Goal: Task Accomplishment & Management: Manage account settings

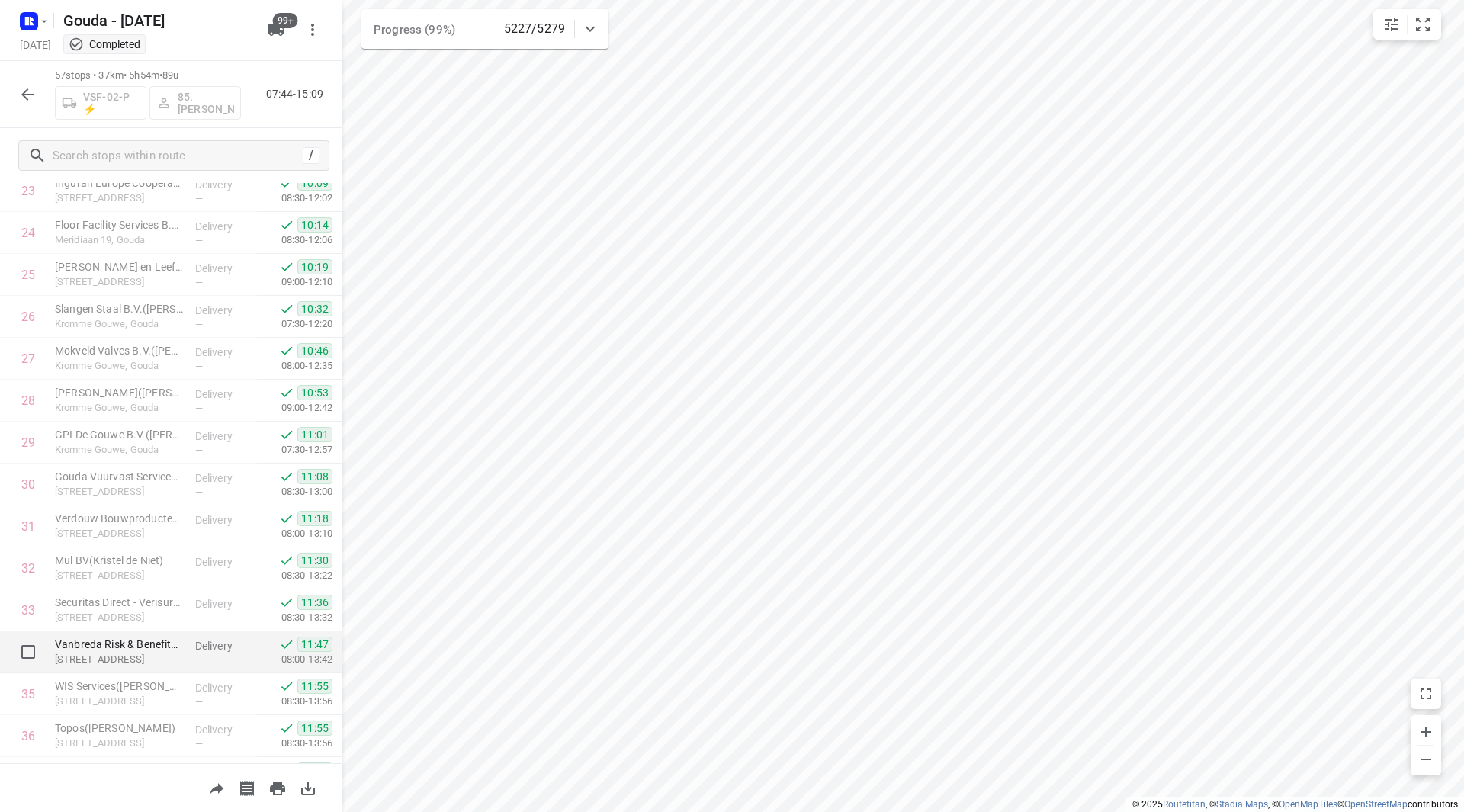
scroll to position [1068, 0]
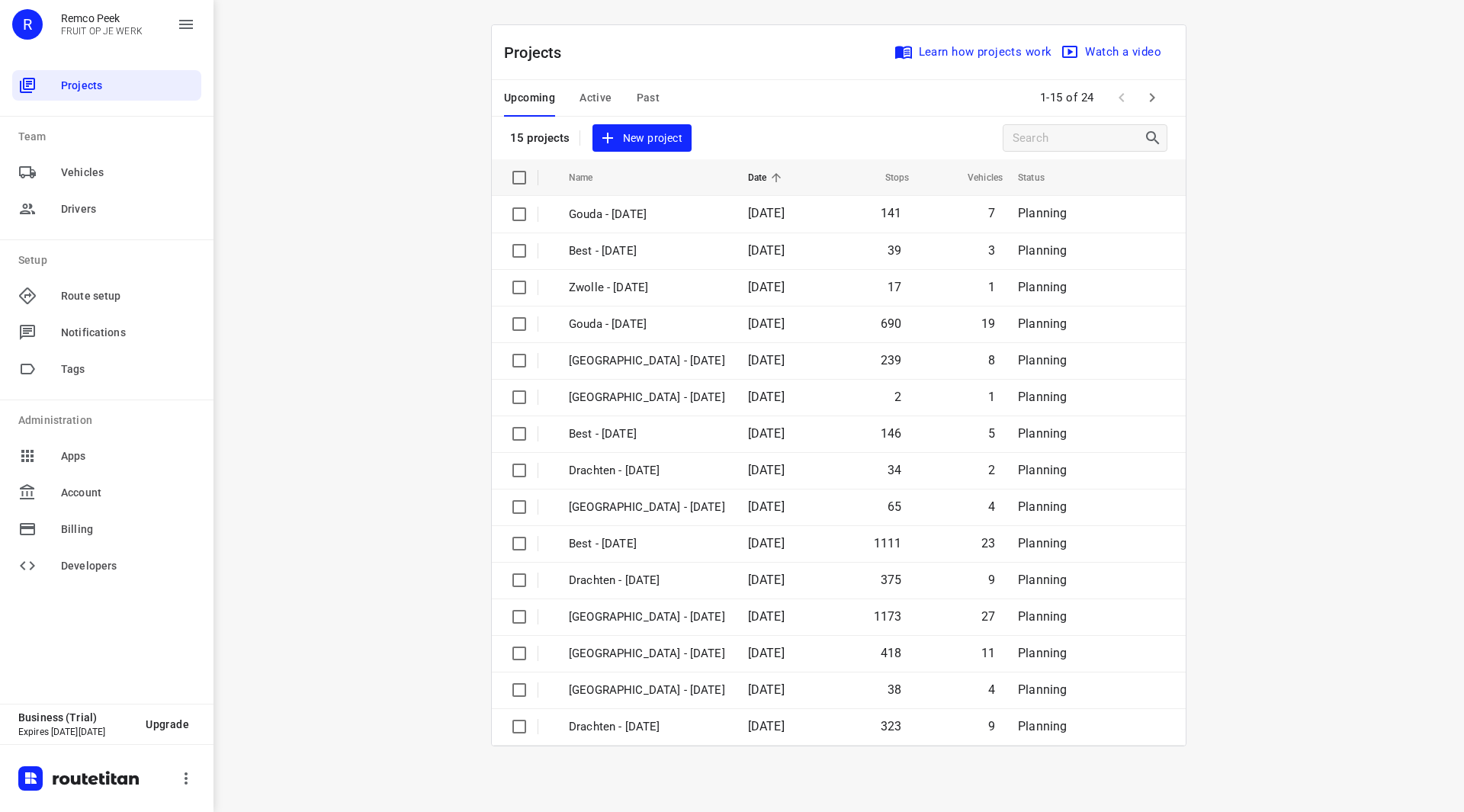
click at [1157, 99] on icon "button" at bounding box center [1152, 97] width 18 height 18
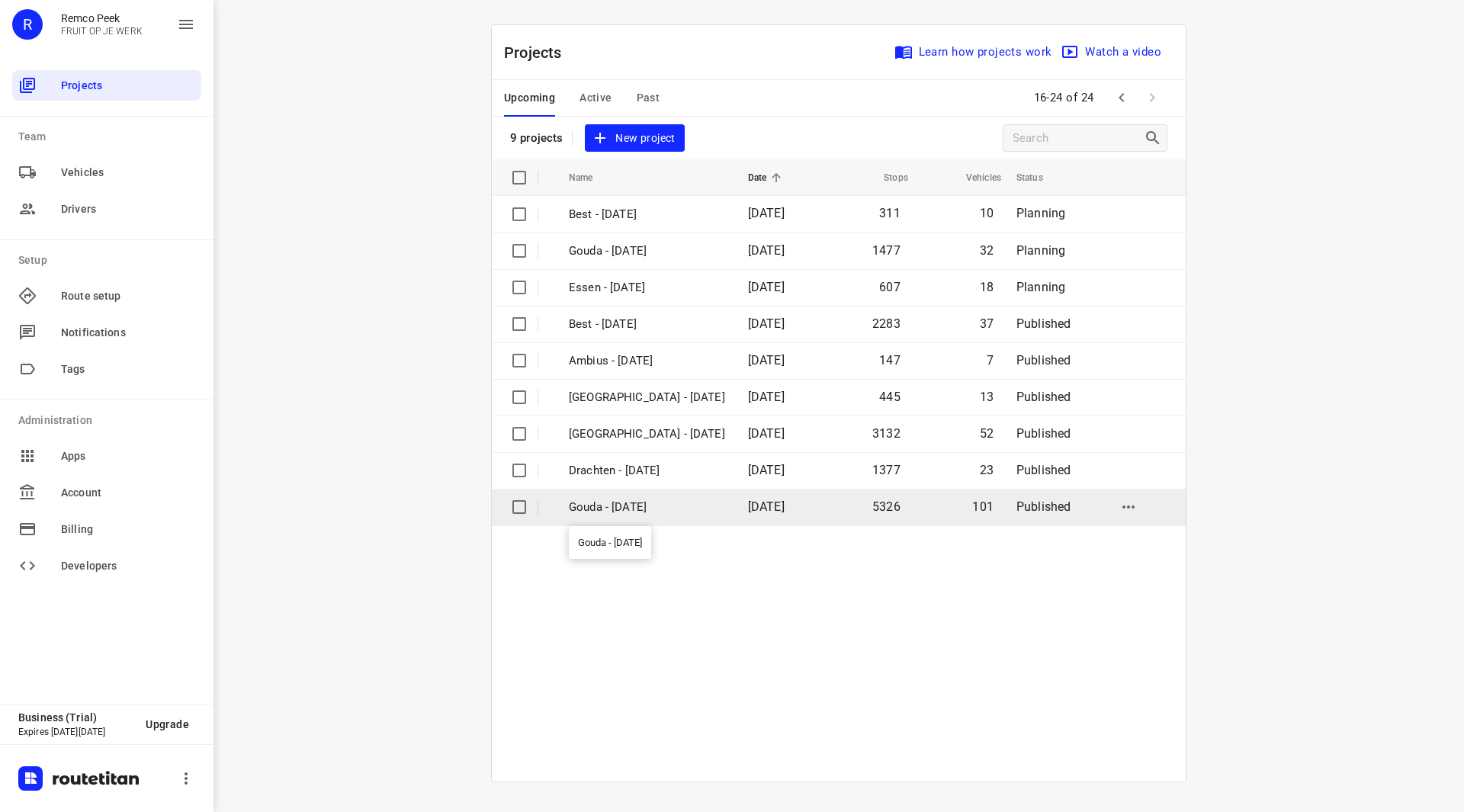
click at [622, 510] on p "Gouda - [DATE]" at bounding box center [647, 507] width 156 height 17
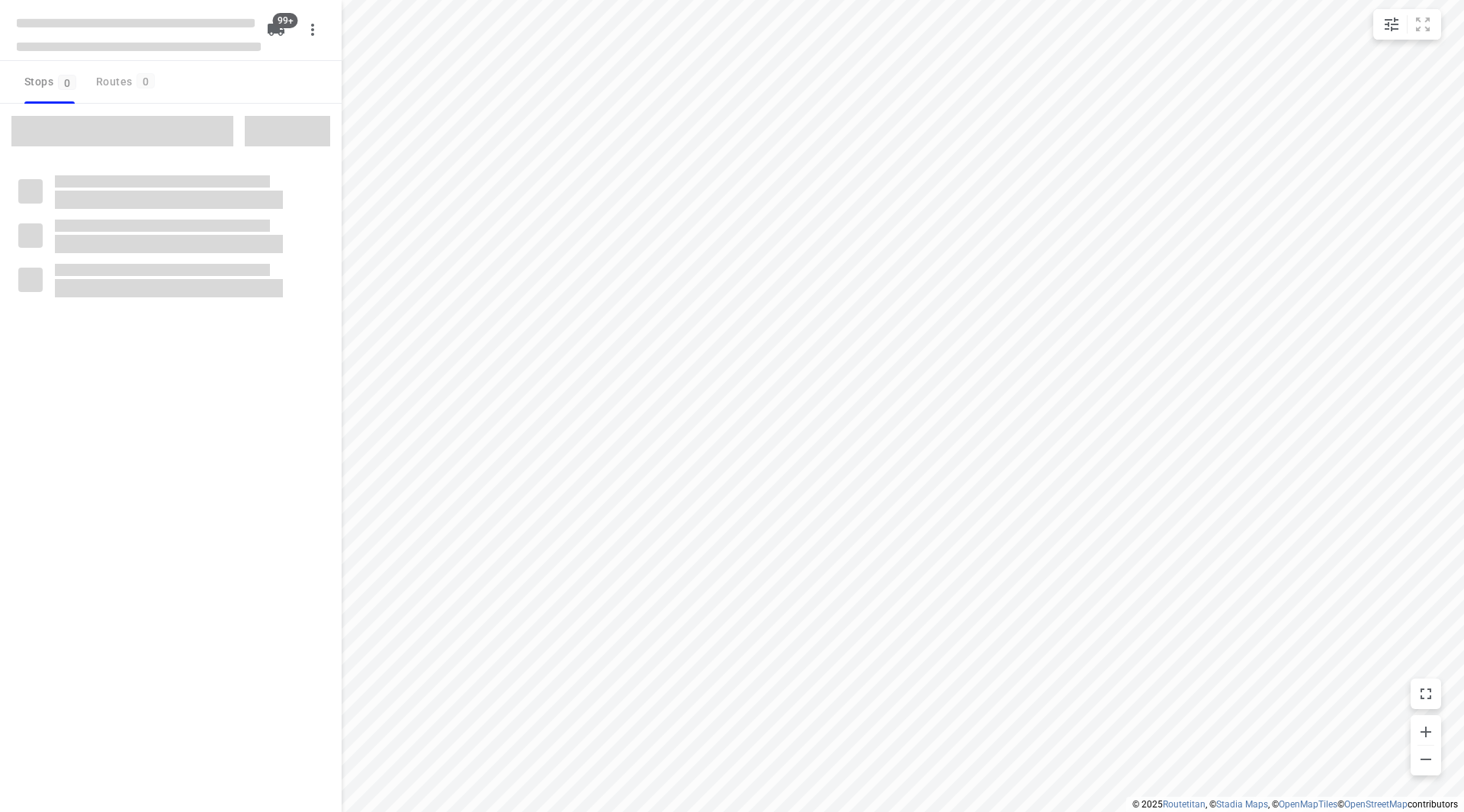
checkbox input "true"
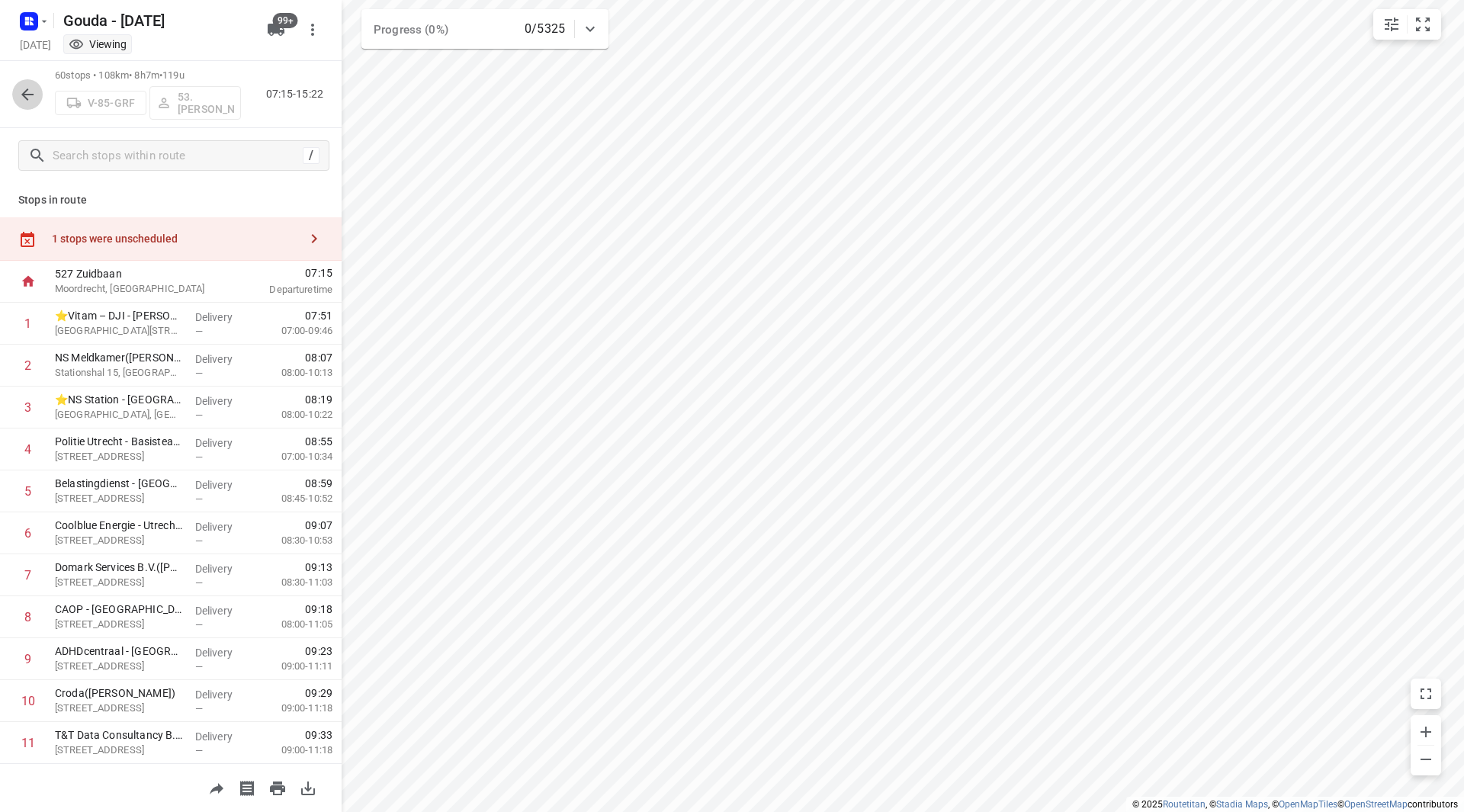
click at [24, 94] on icon "button" at bounding box center [27, 95] width 13 height 13
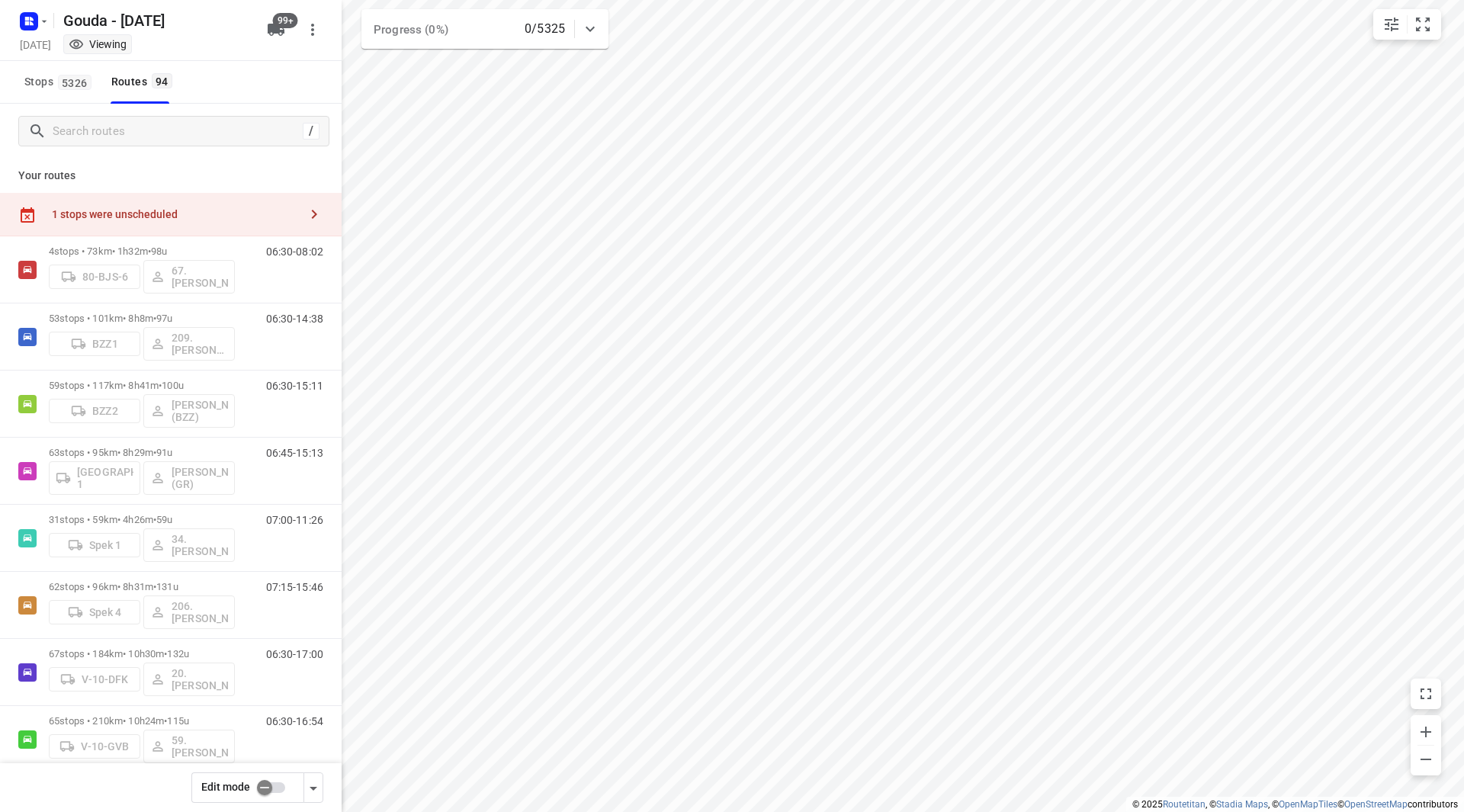
click at [269, 790] on input "checkbox" at bounding box center [264, 788] width 87 height 29
checkbox input "false"
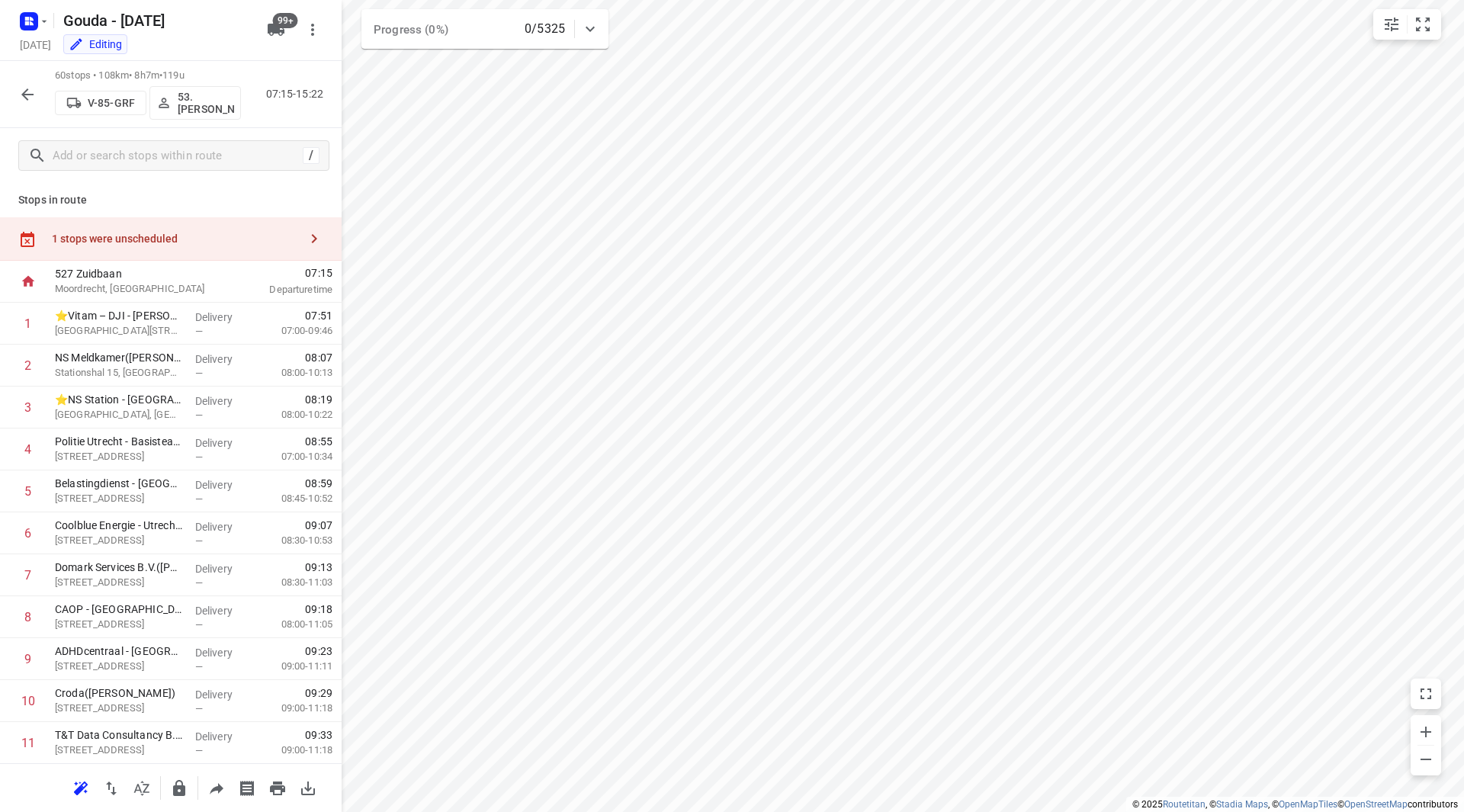
click at [207, 228] on div "1 stops were unscheduled" at bounding box center [171, 238] width 341 height 43
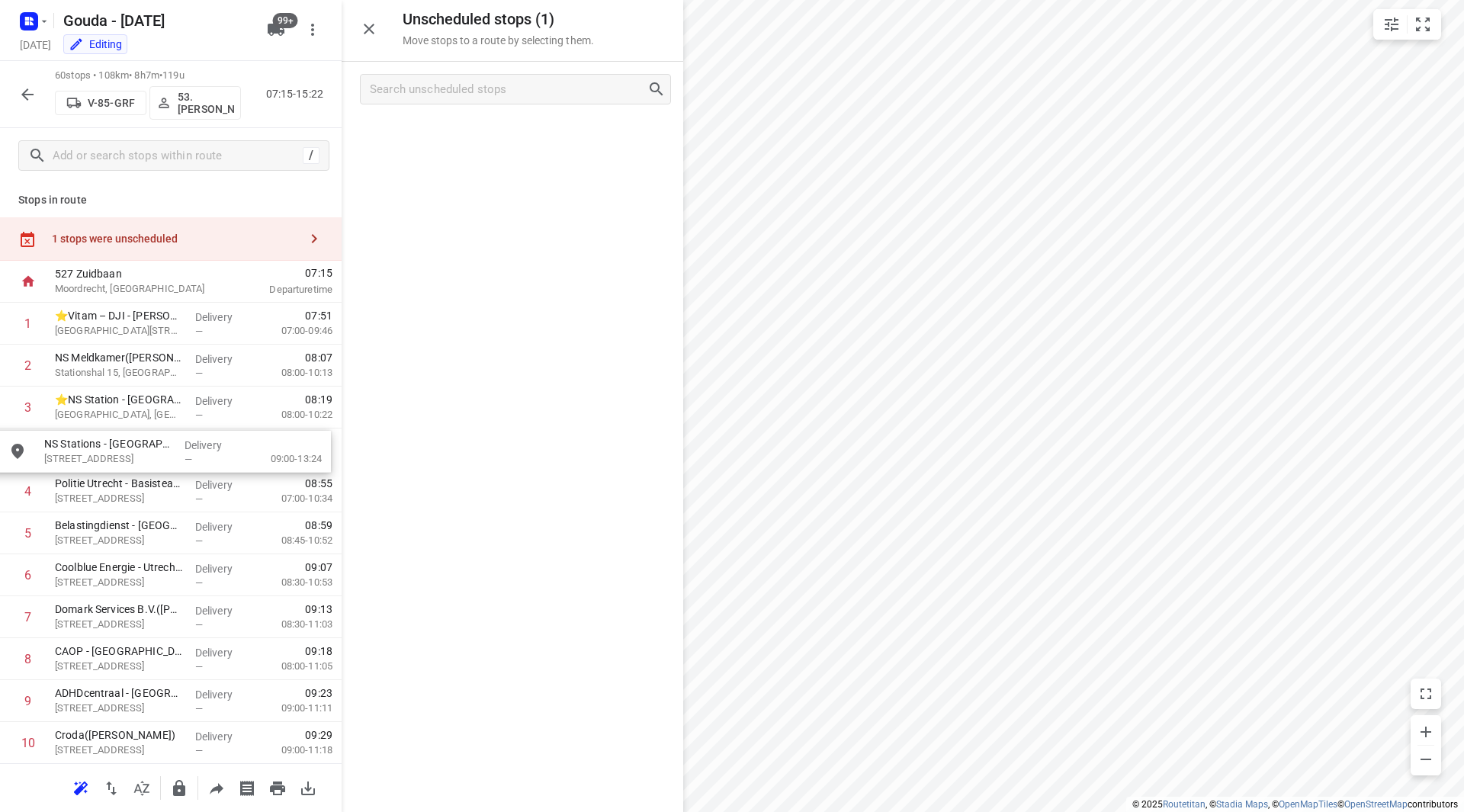
drag, startPoint x: 436, startPoint y: 132, endPoint x: 88, endPoint y: 450, distance: 471.4
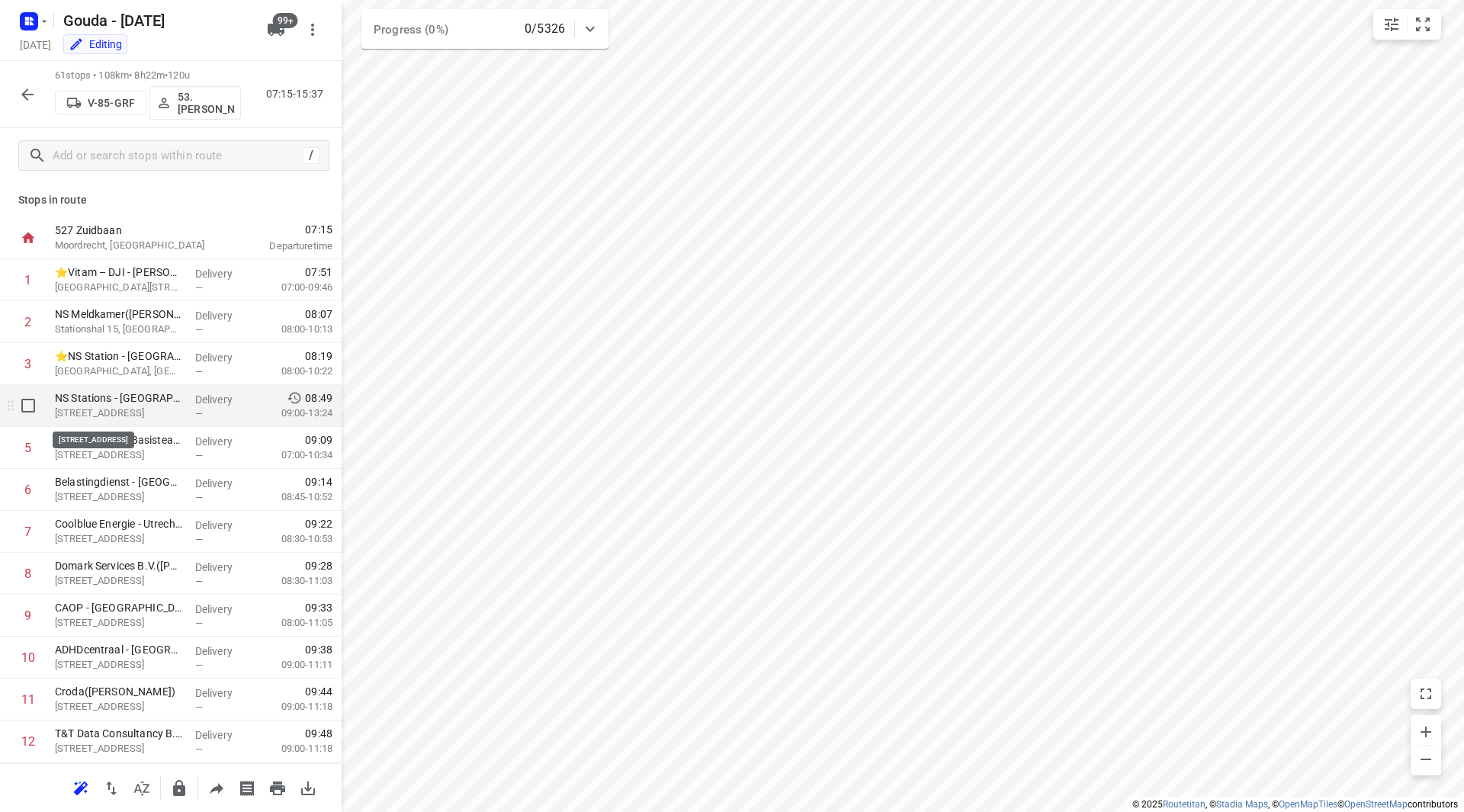
click at [135, 403] on p "NS Stations - Utrecht (Laan v Puttenburg)(Elise Bleijerveld)" at bounding box center [119, 398] width 128 height 15
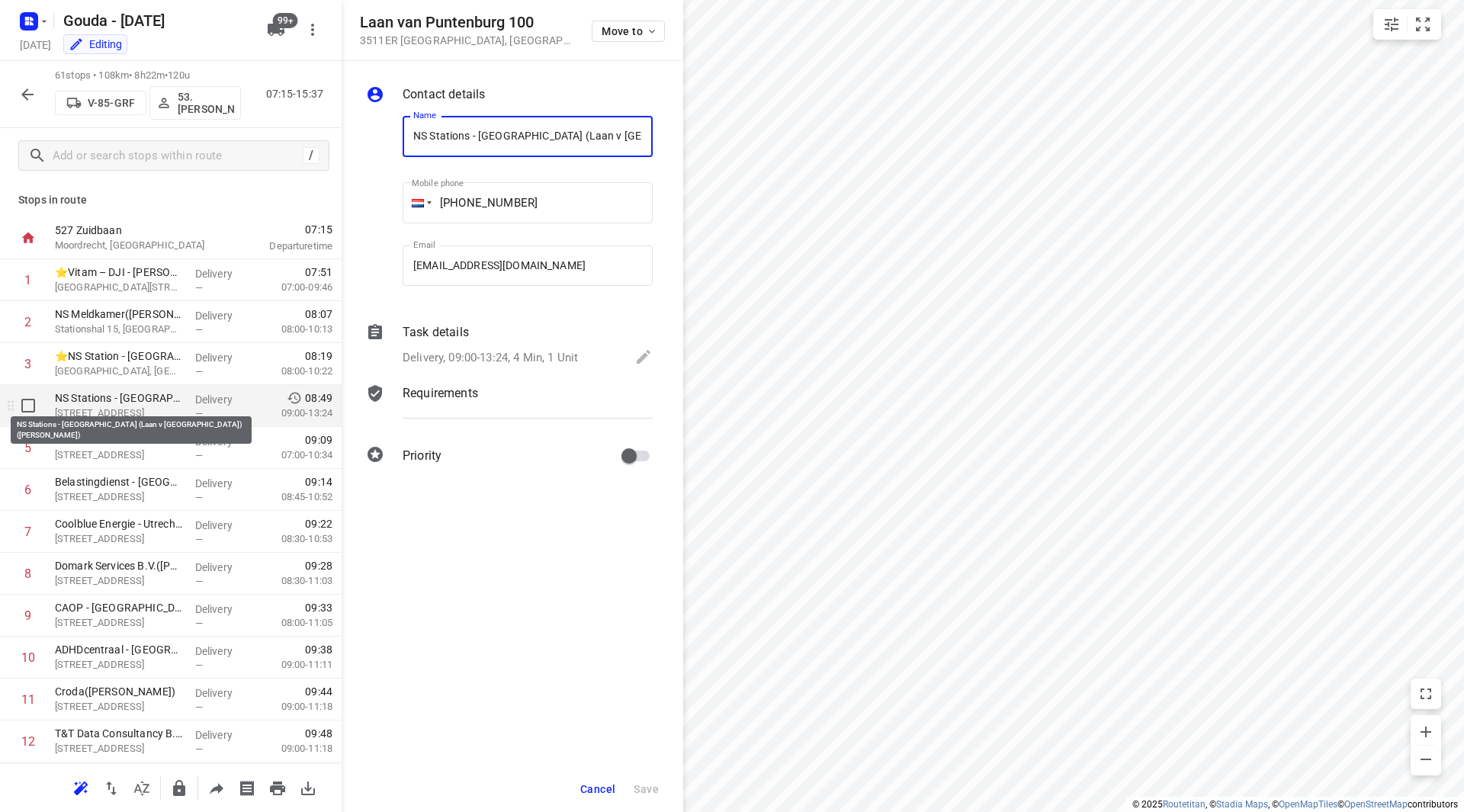
scroll to position [0, 54]
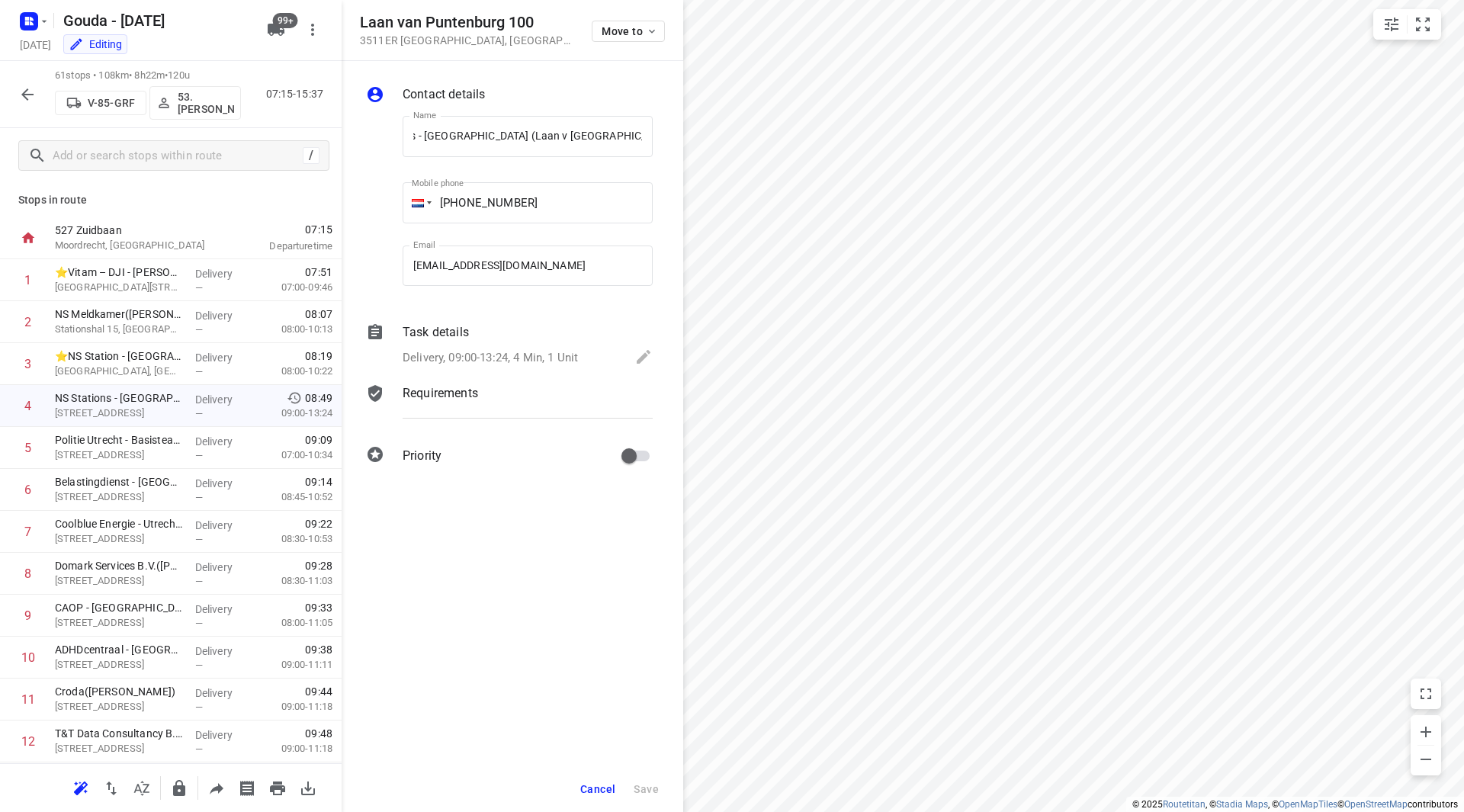
click at [424, 339] on p "Task details" at bounding box center [436, 332] width 67 height 18
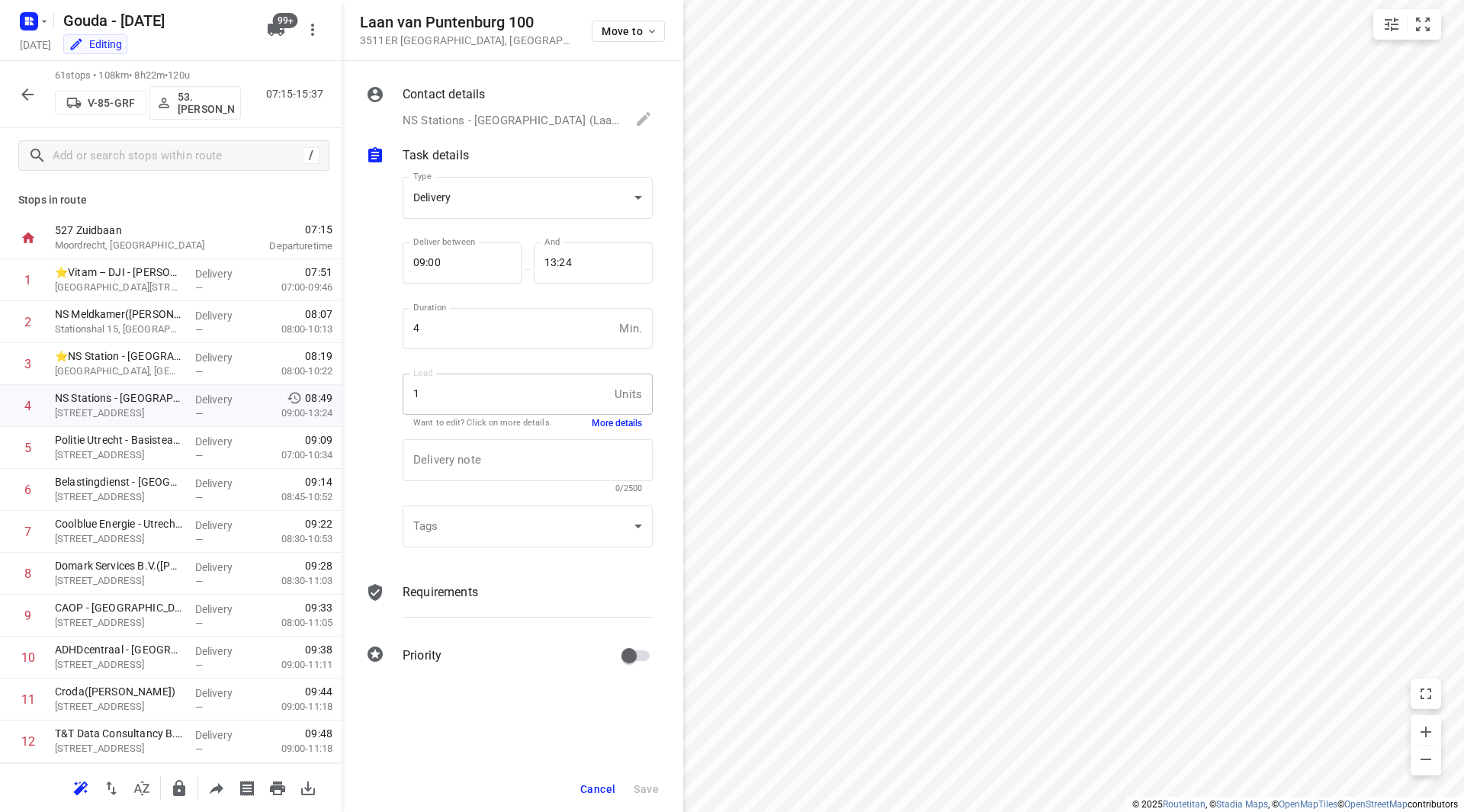
click at [607, 417] on div "Load 1 Units Load Want to edit? Click on more details. More details" at bounding box center [528, 399] width 250 height 53
click at [609, 428] on button "More details" at bounding box center [617, 423] width 50 height 13
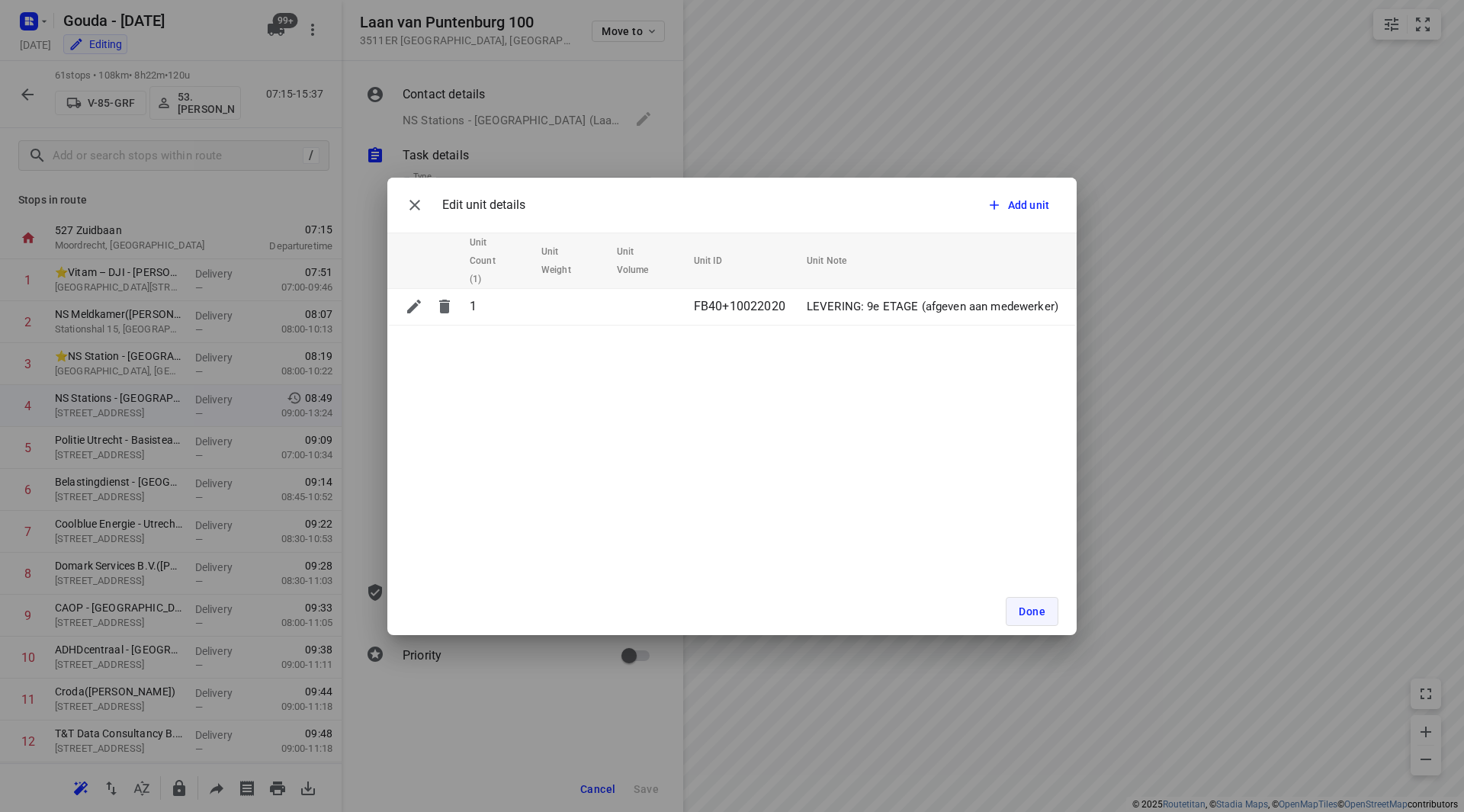
click at [1029, 610] on span "Done" at bounding box center [1032, 611] width 27 height 13
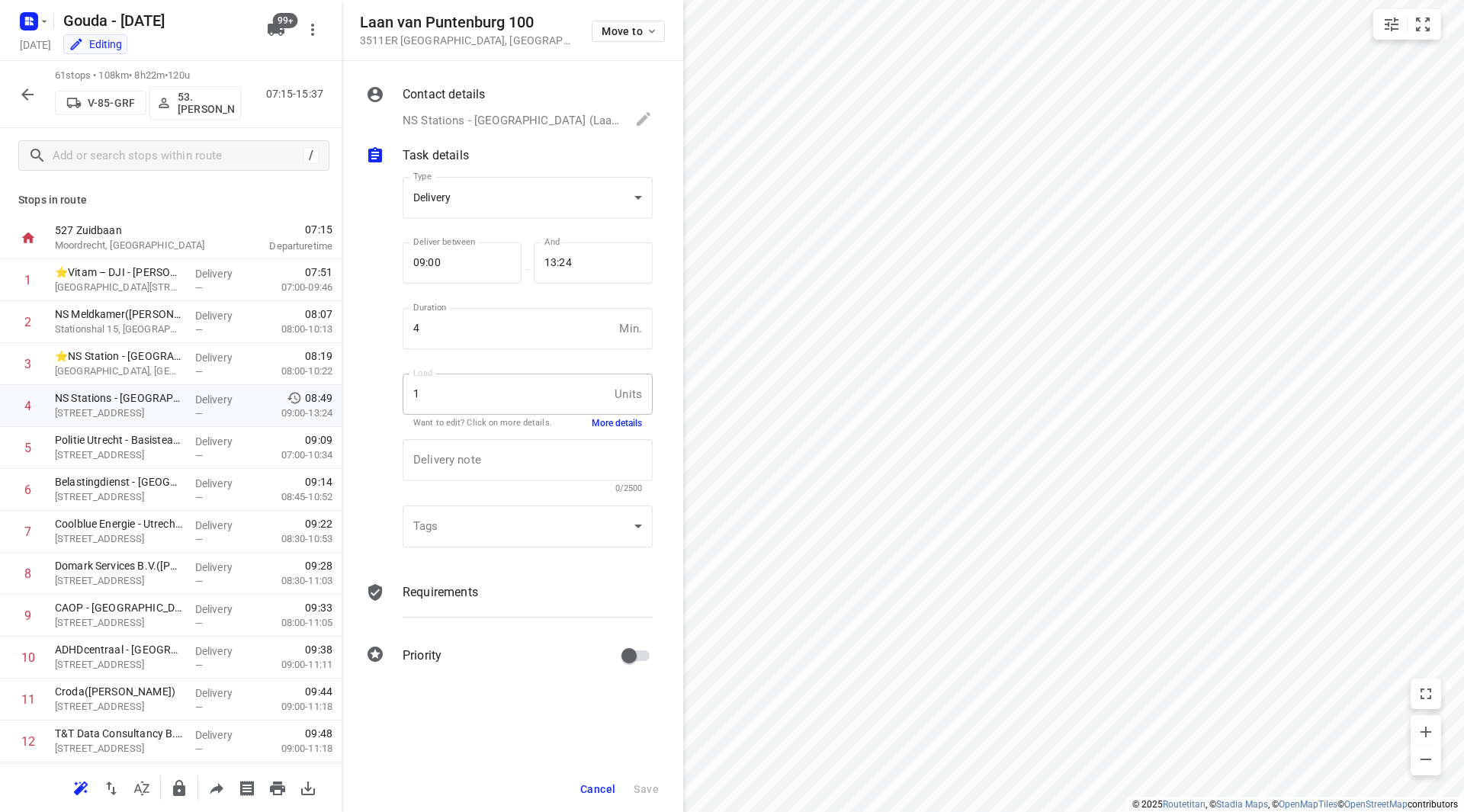
click at [27, 90] on icon "button" at bounding box center [27, 95] width 13 height 13
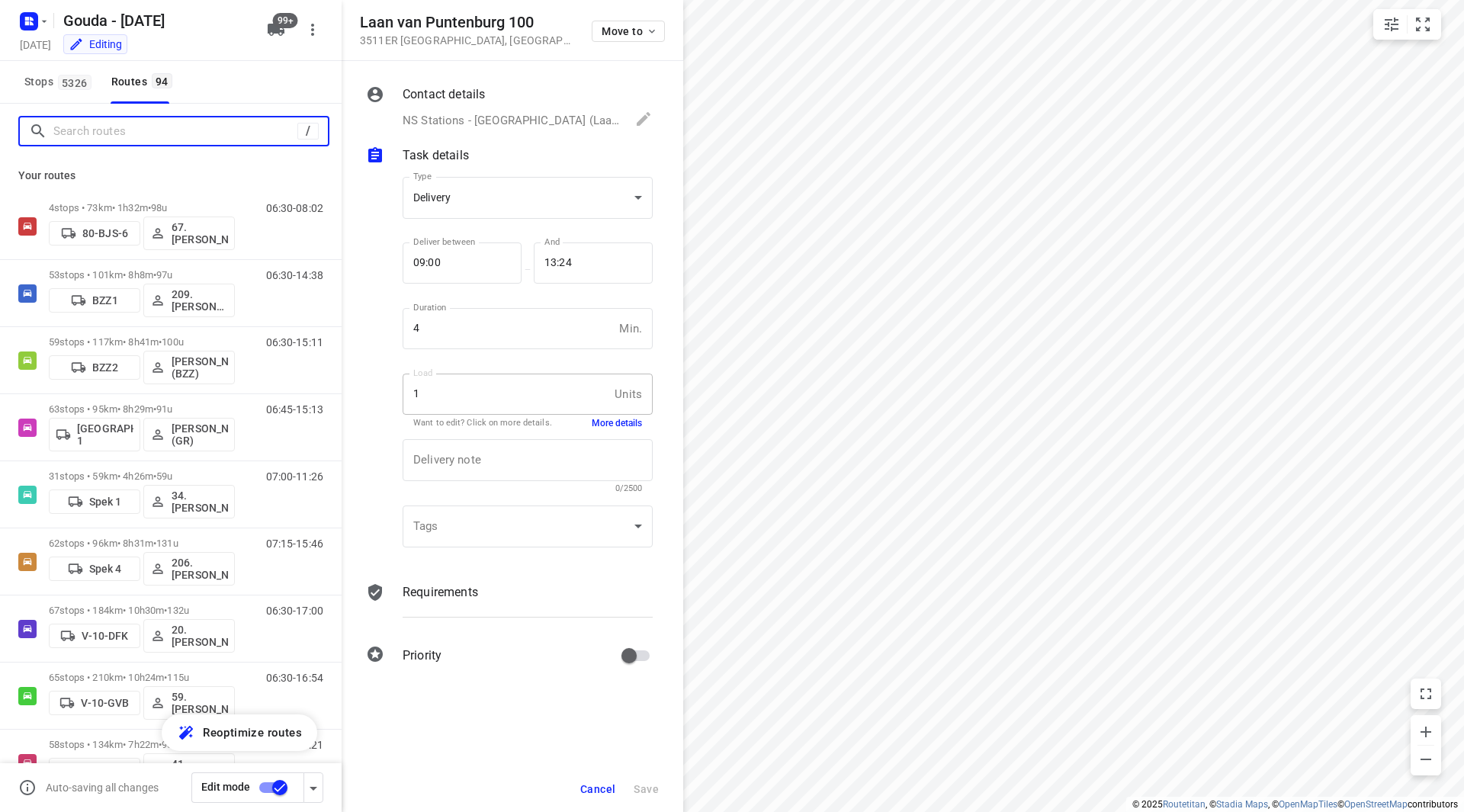
click at [148, 142] on input "Search routes" at bounding box center [175, 131] width 244 height 24
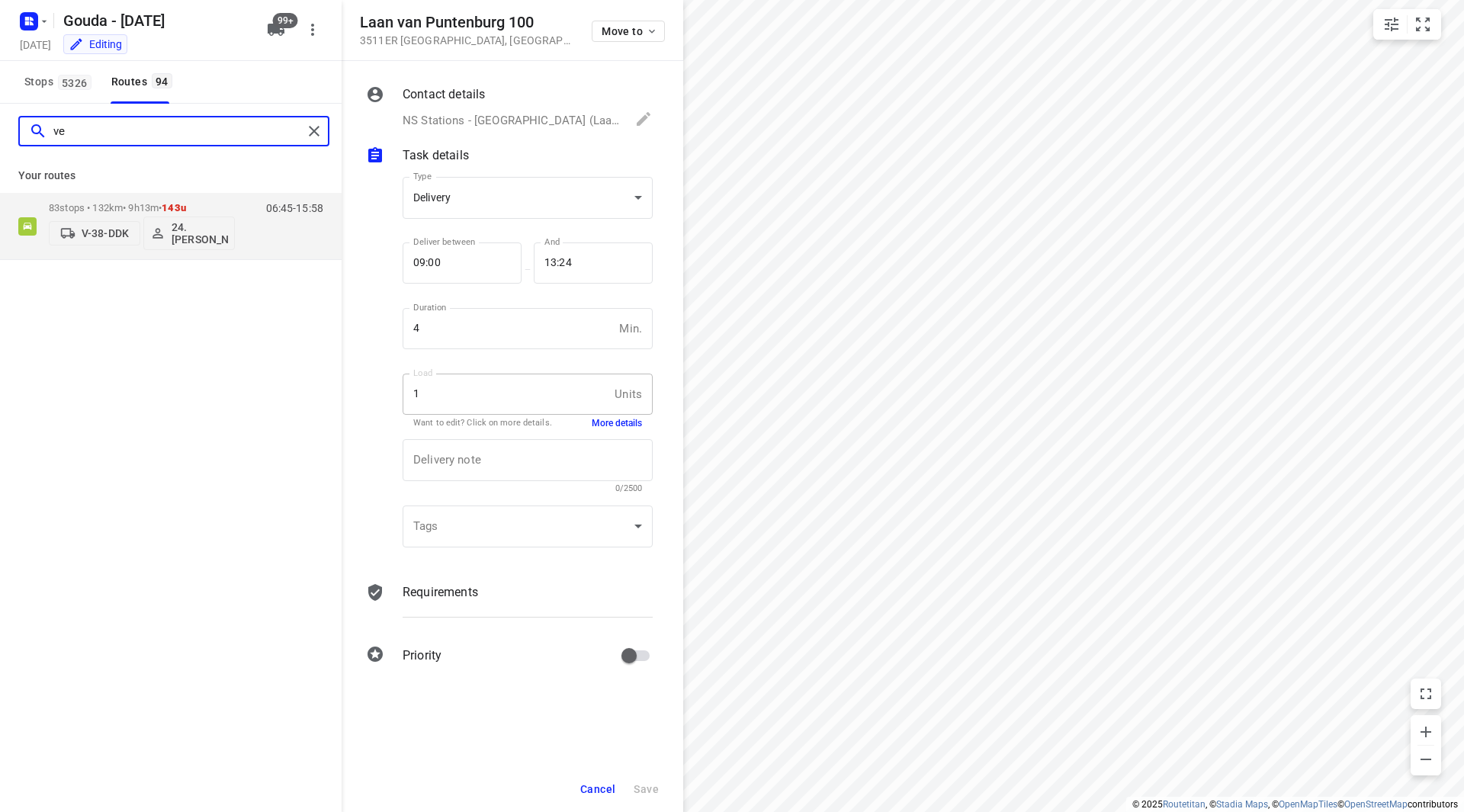
type input "ver"
drag, startPoint x: 55, startPoint y: 134, endPoint x: 31, endPoint y: 134, distance: 24.0
click at [35, 135] on div "ver" at bounding box center [166, 131] width 274 height 24
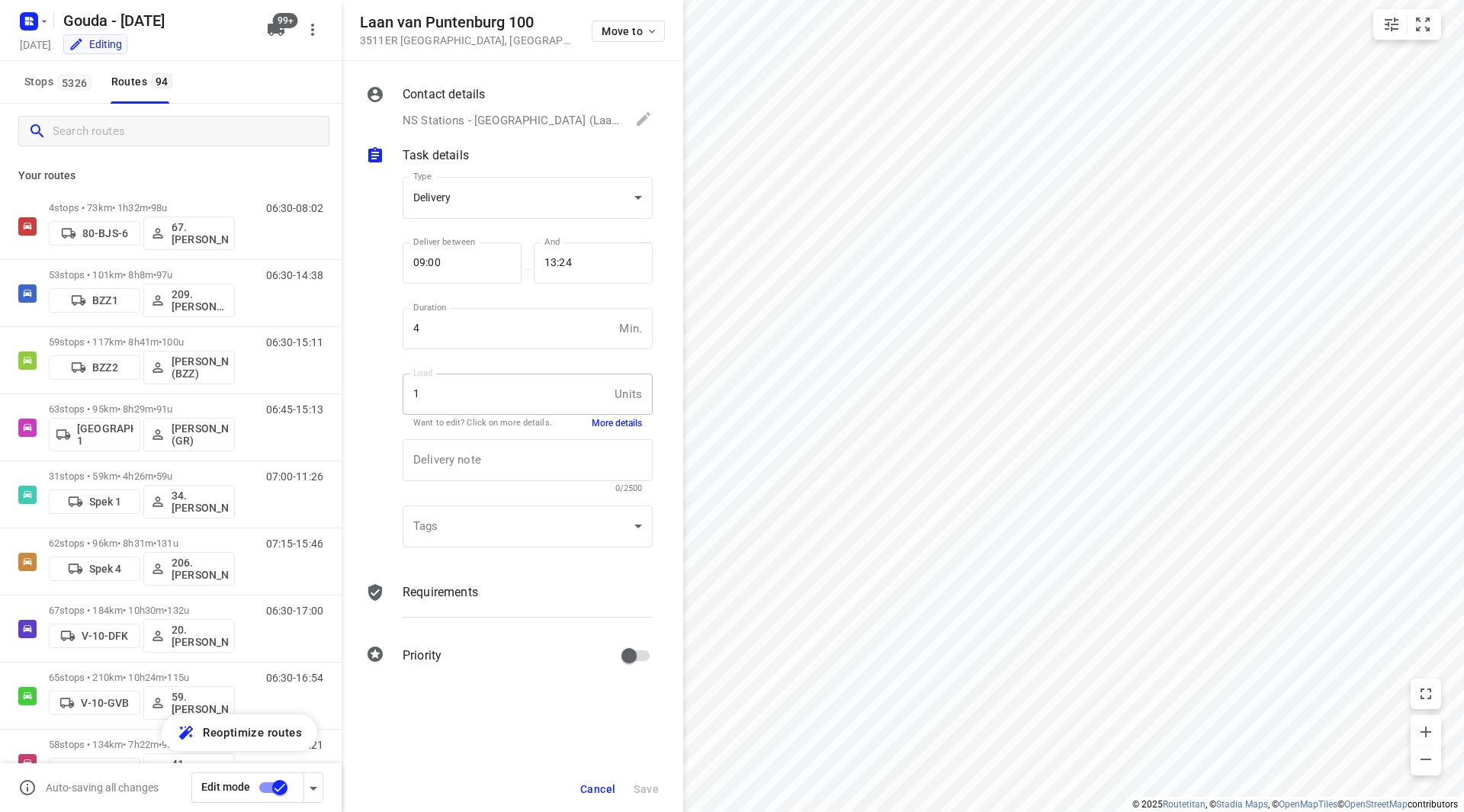
click at [588, 788] on span "Cancel" at bounding box center [598, 789] width 35 height 13
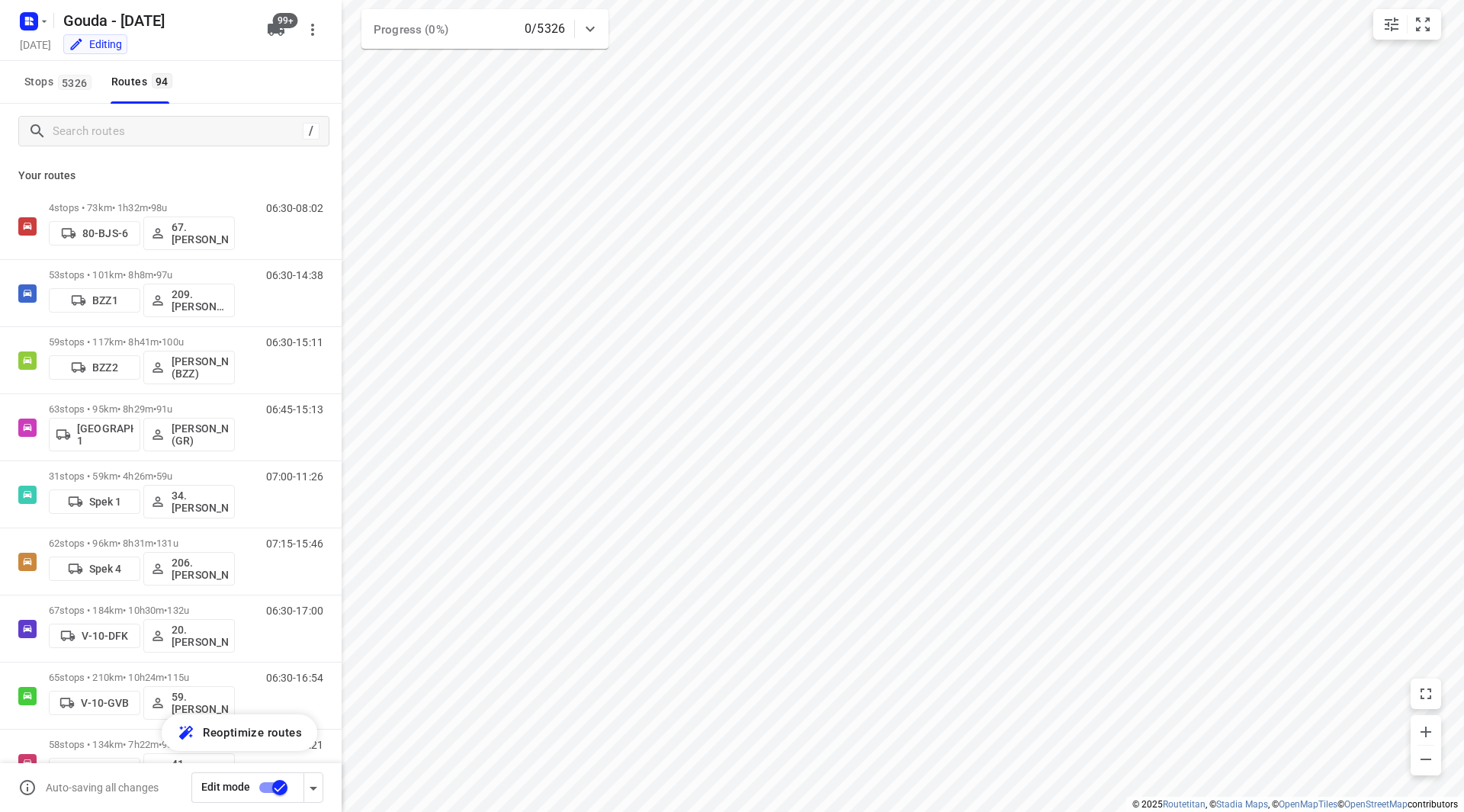
click at [272, 792] on input "checkbox" at bounding box center [280, 788] width 87 height 29
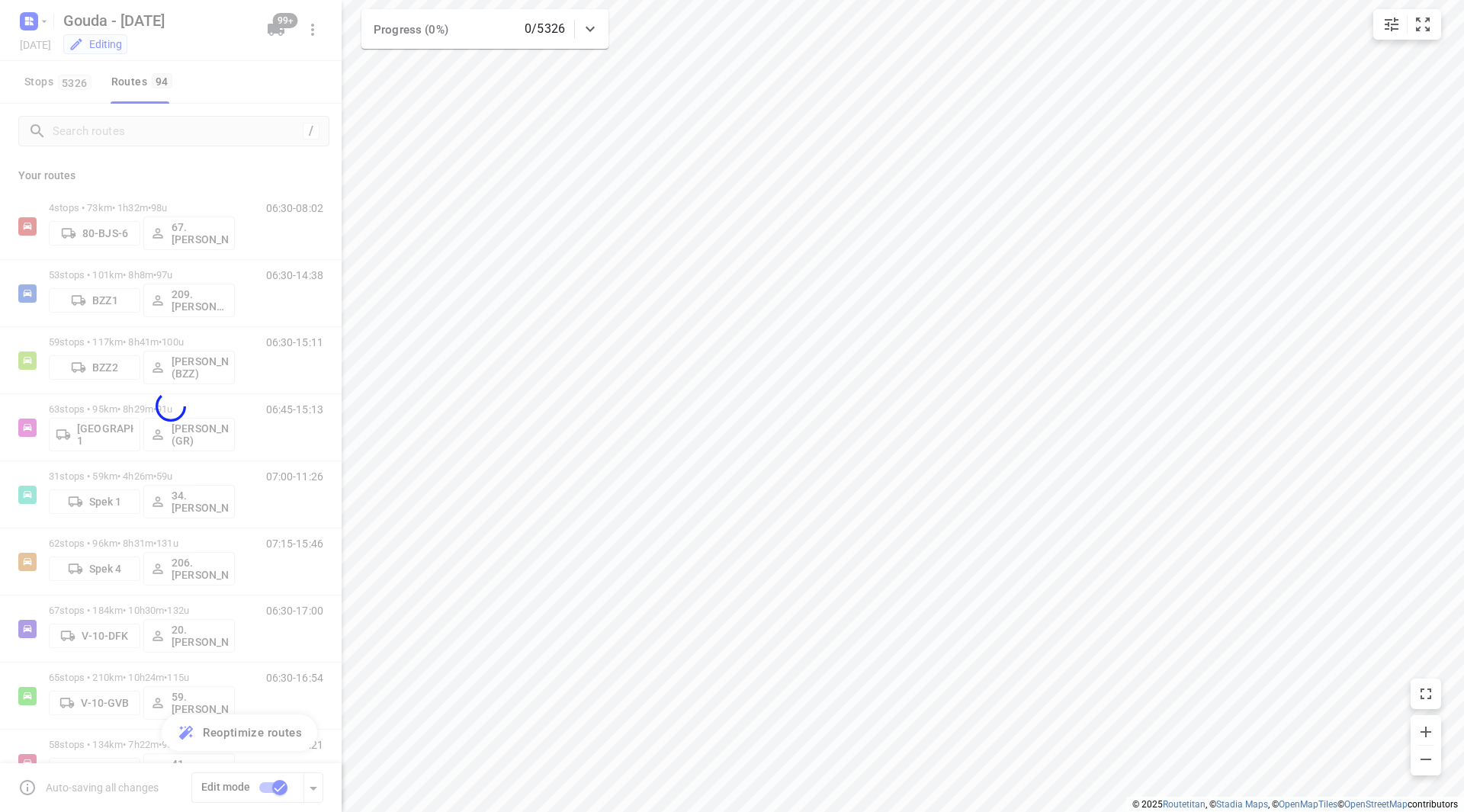
checkbox input "false"
